Goal: Navigation & Orientation: Find specific page/section

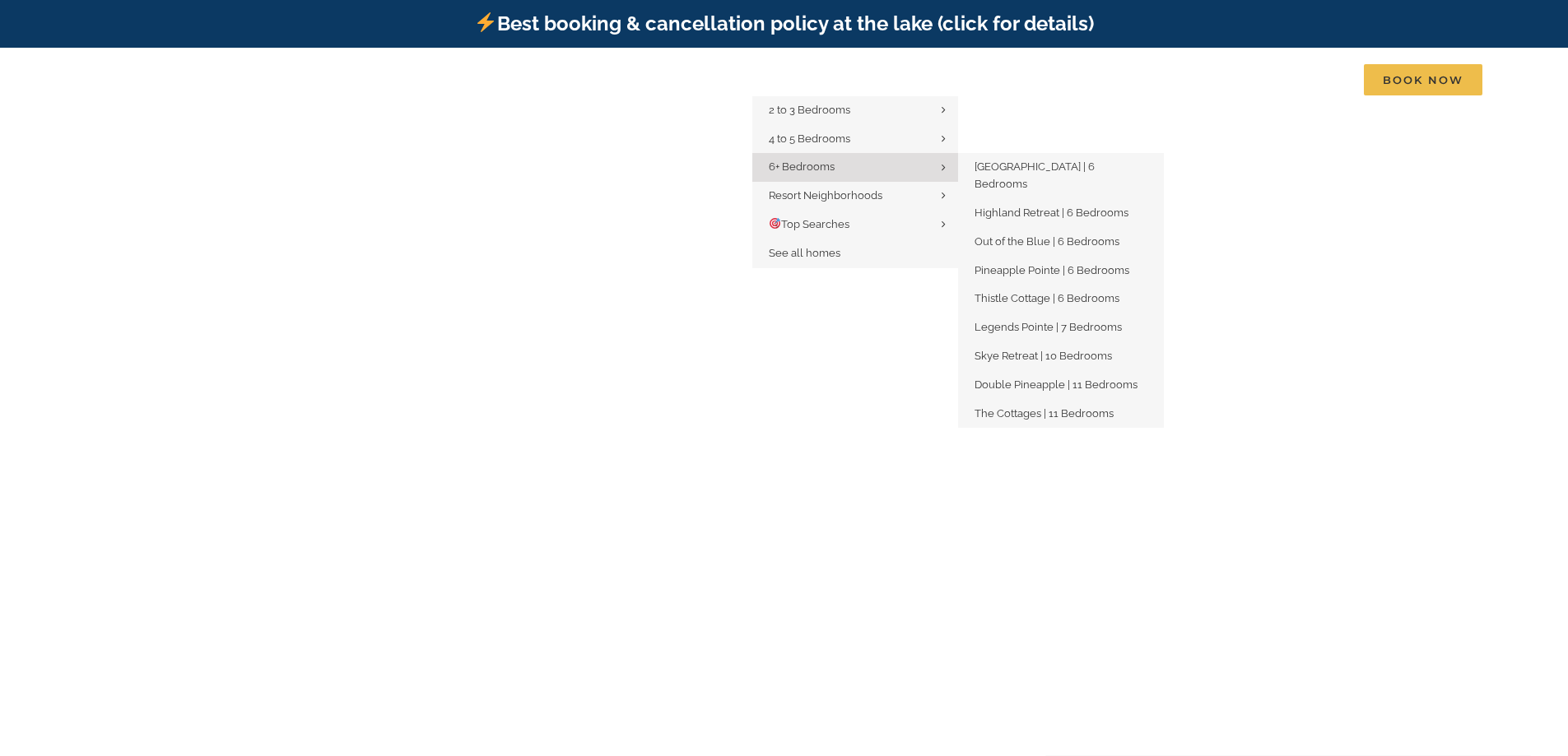
click at [834, 165] on span "6+ Bedrooms" at bounding box center [802, 167] width 66 height 13
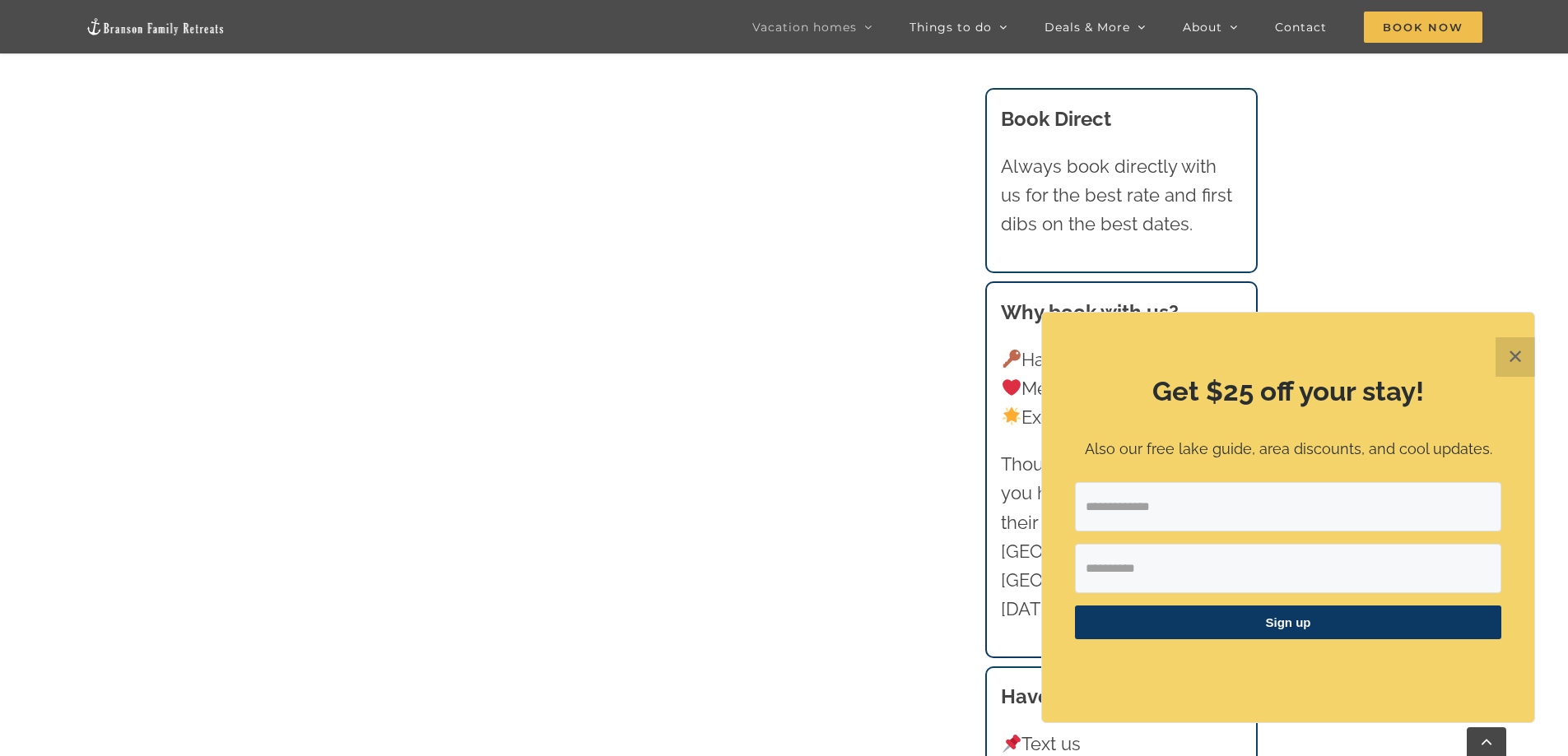
scroll to position [2111, 0]
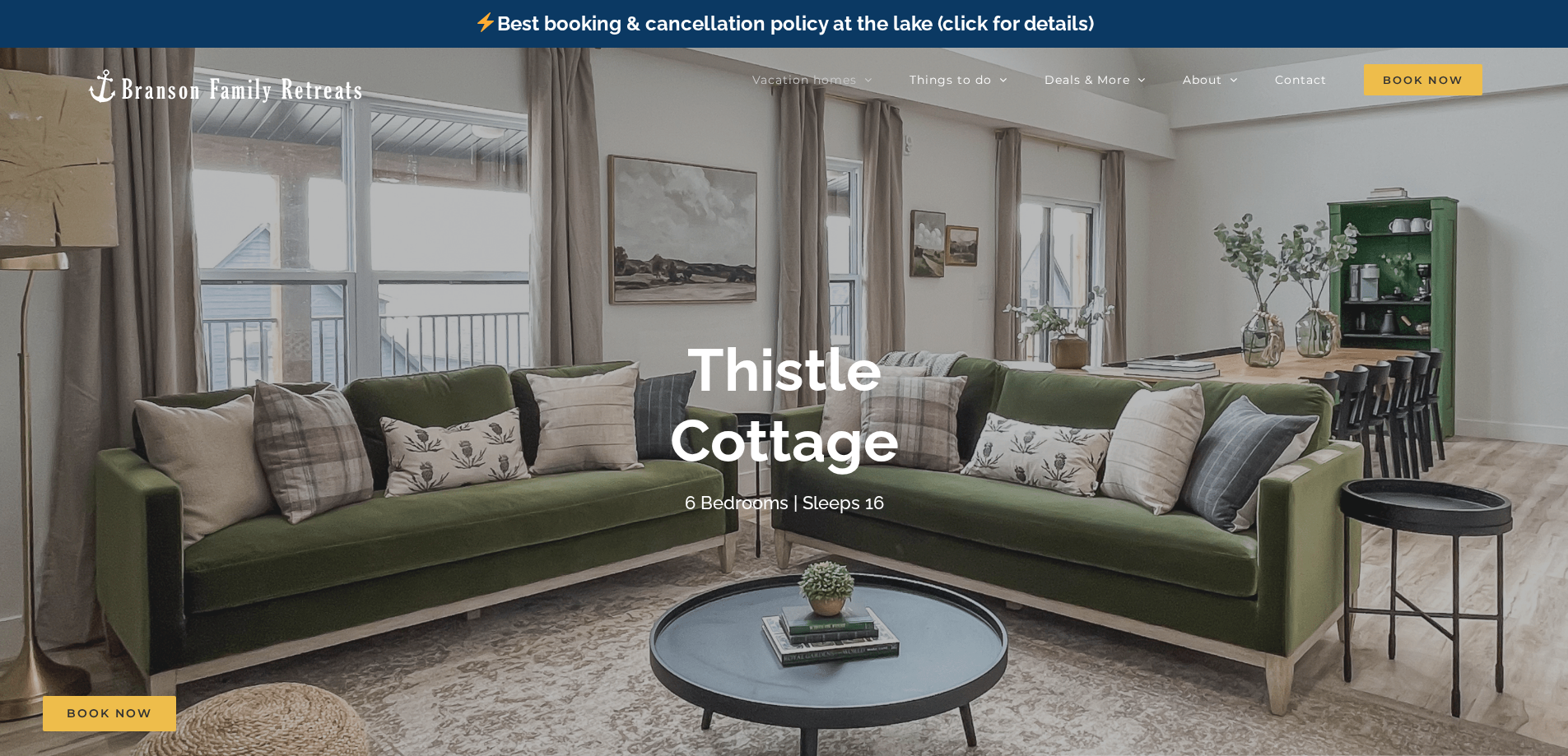
scroll to position [82, 0]
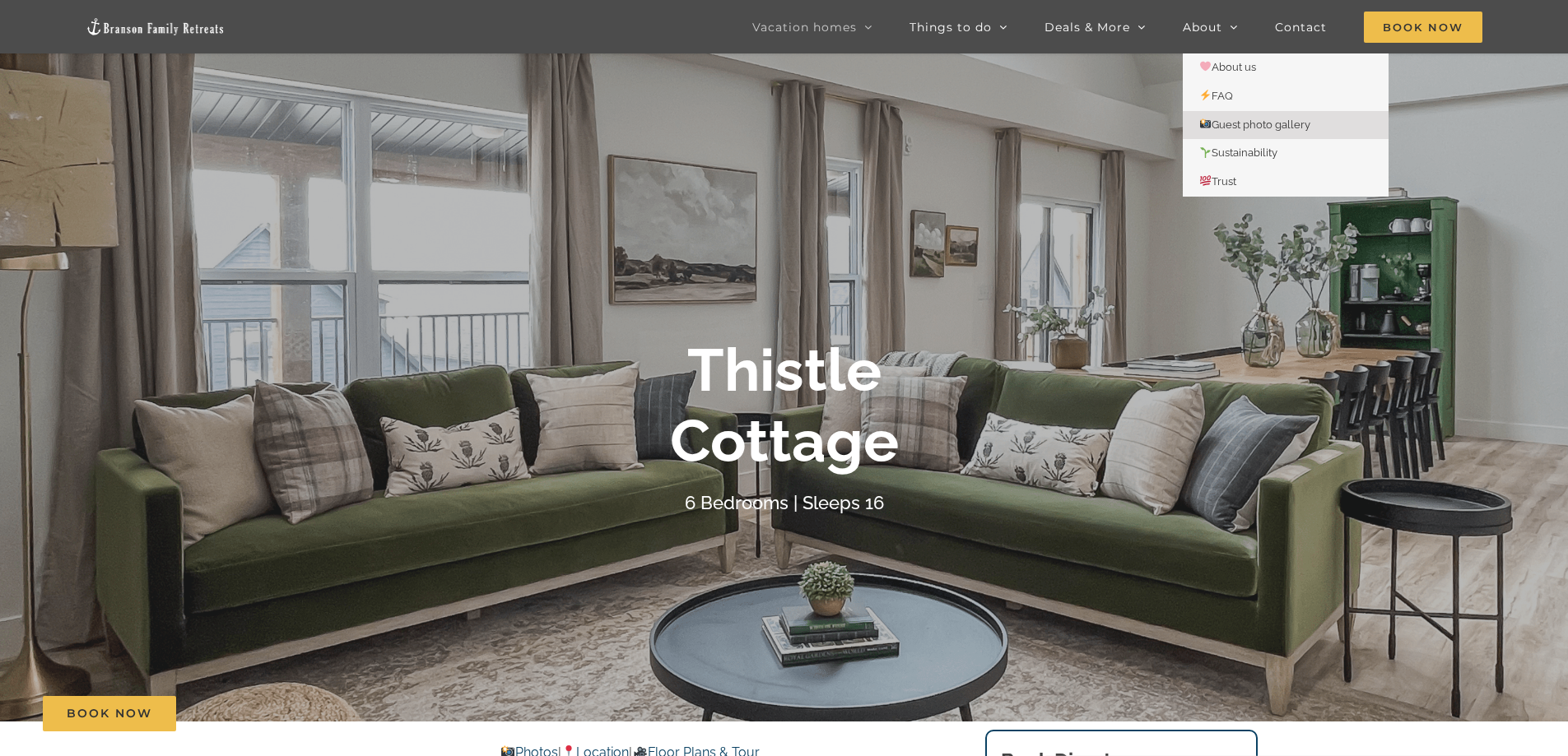
click at [1263, 126] on span "Guest photo gallery" at bounding box center [1254, 124] width 111 height 13
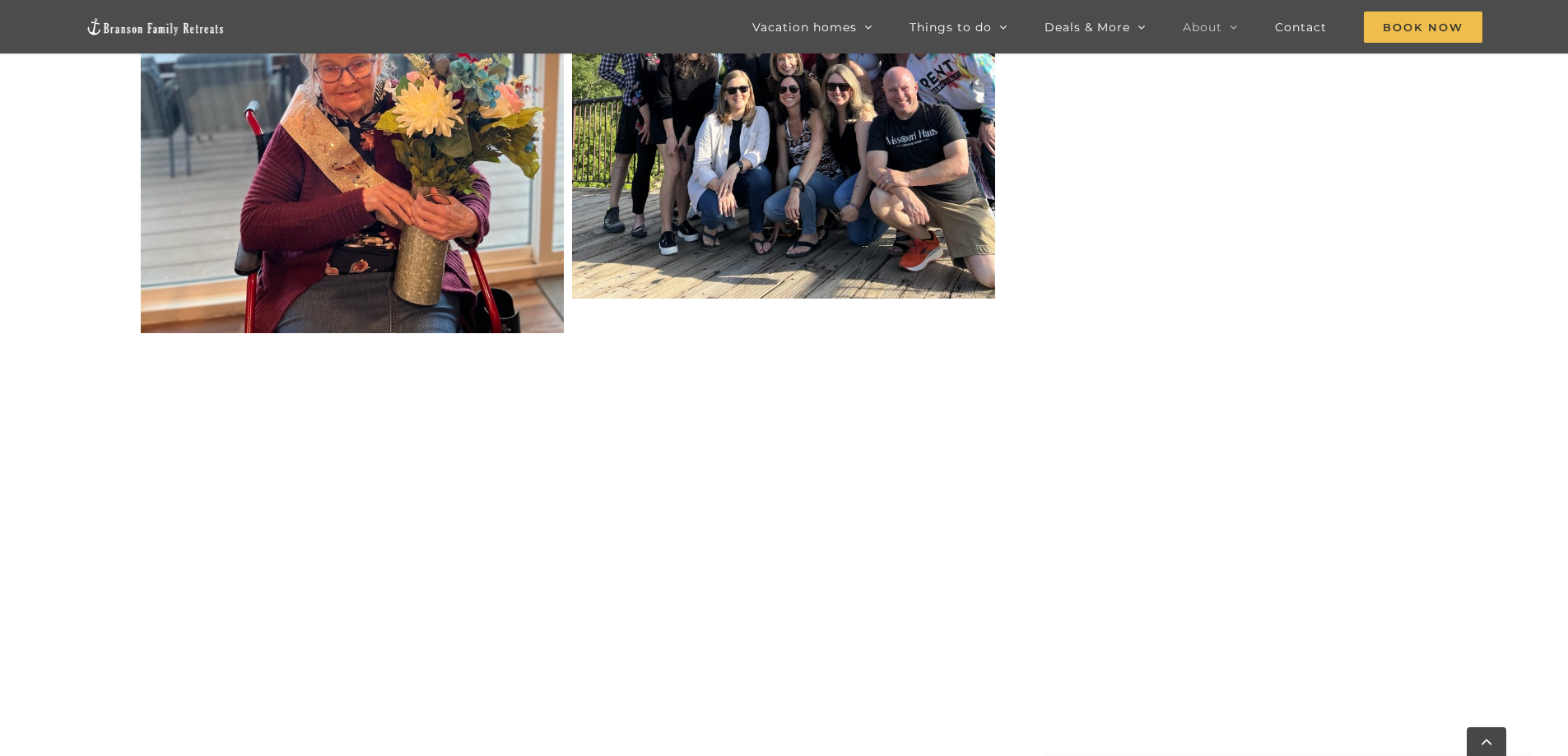
scroll to position [1645, 0]
